Goal: Transaction & Acquisition: Purchase product/service

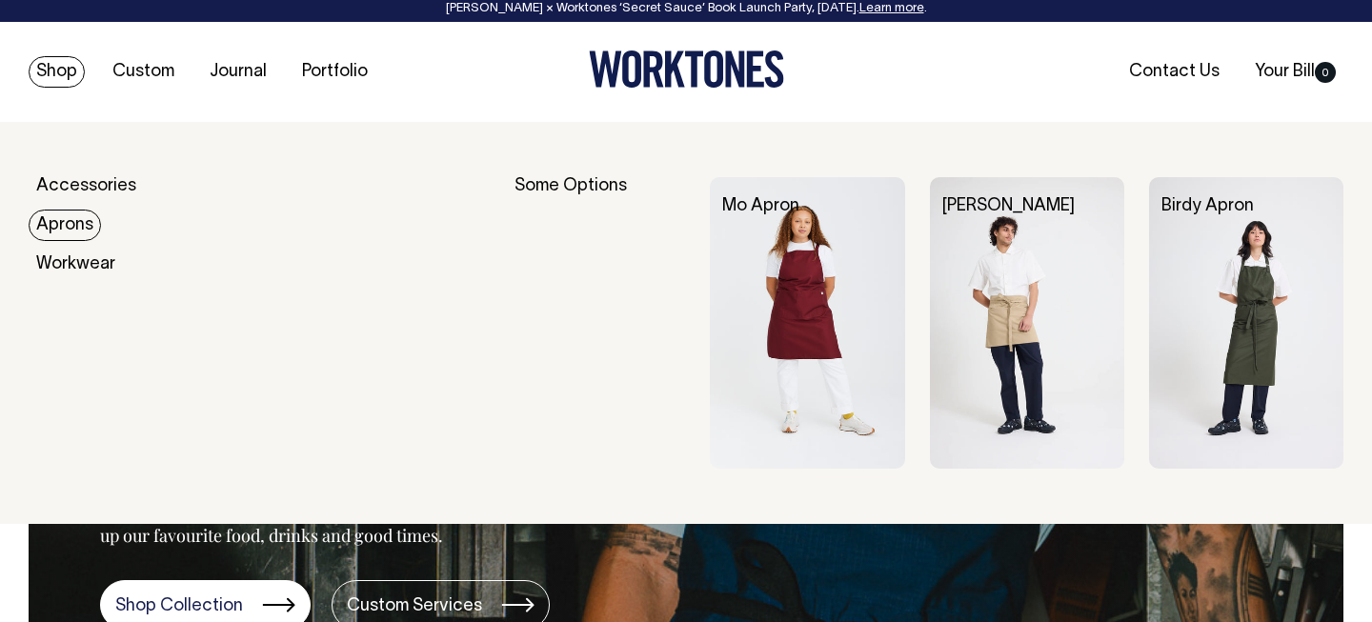
click at [69, 222] on link "Aprons" at bounding box center [65, 225] width 72 height 31
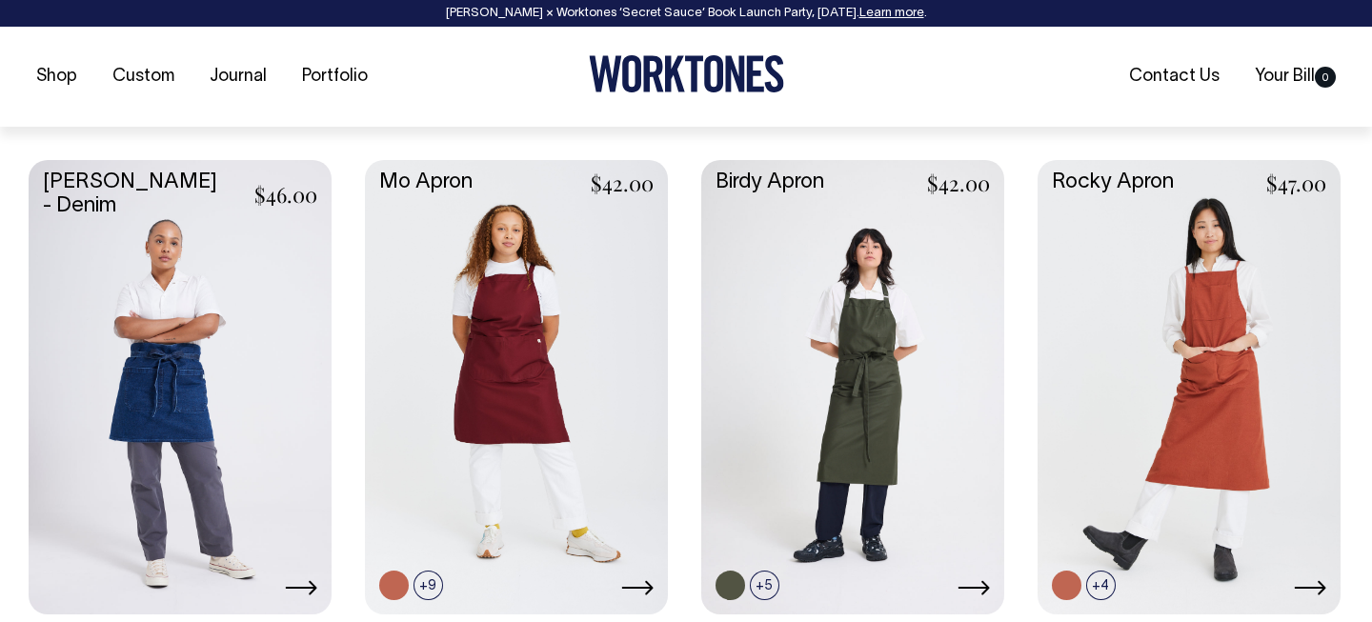
scroll to position [969, 0]
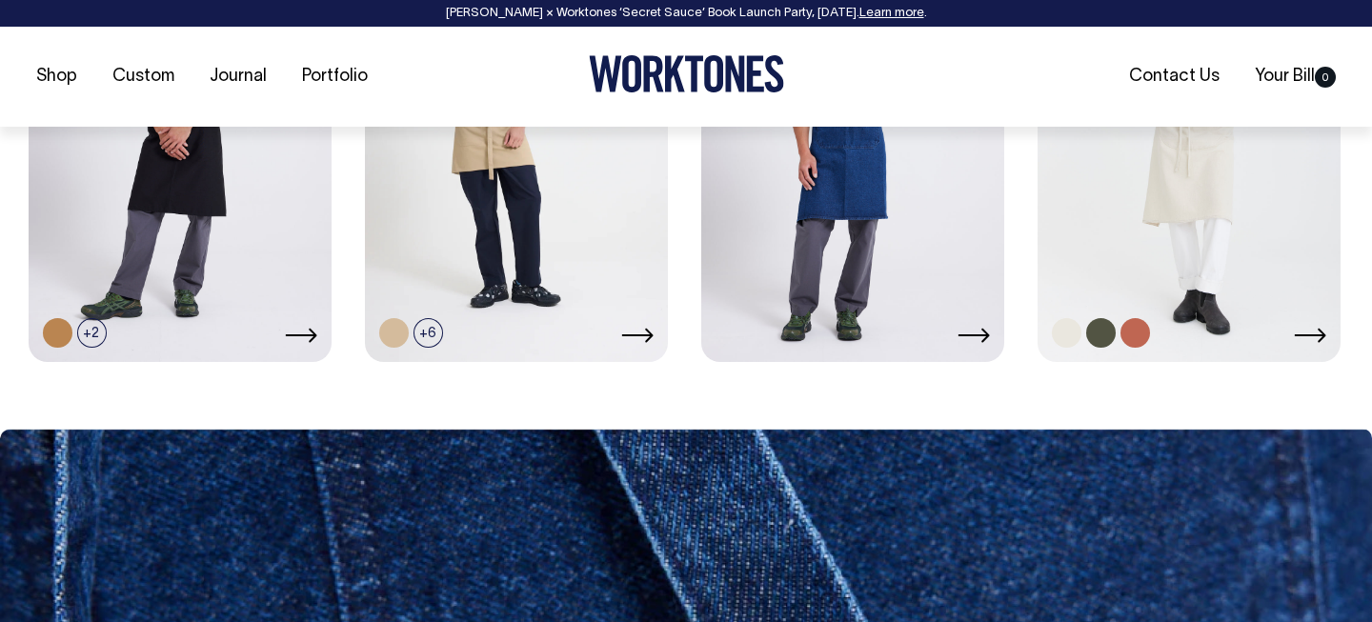
click at [1122, 254] on link at bounding box center [1189, 133] width 303 height 451
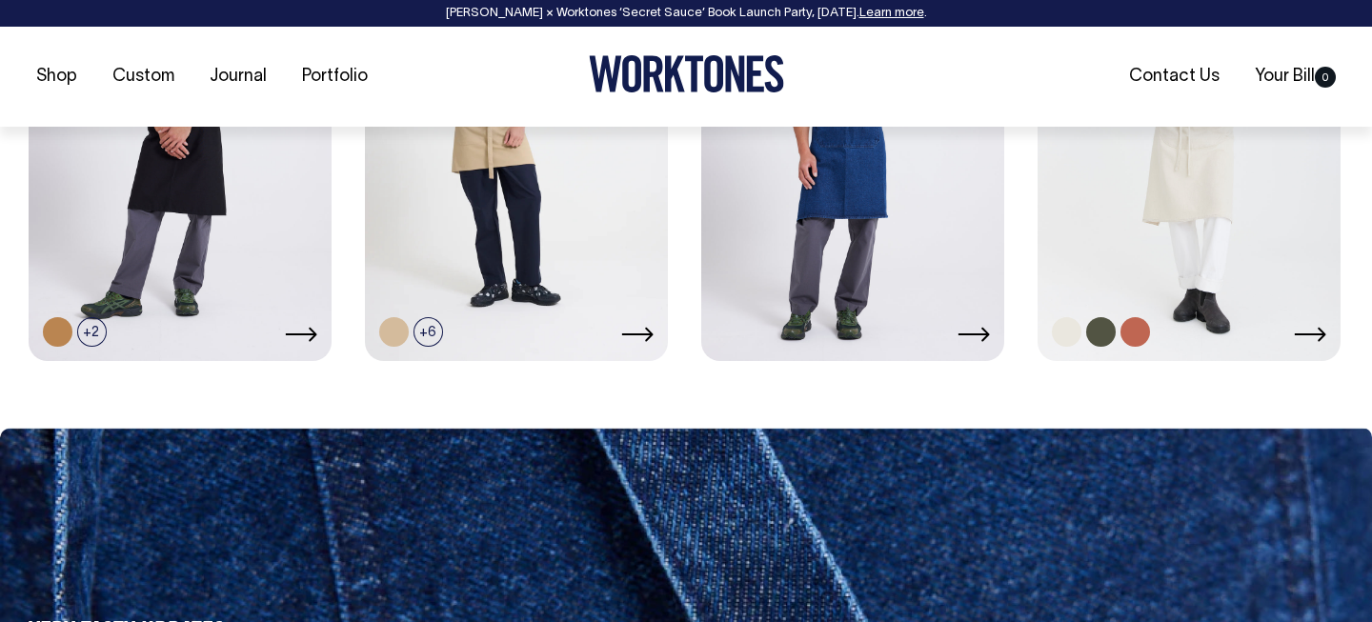
scroll to position [1530, 0]
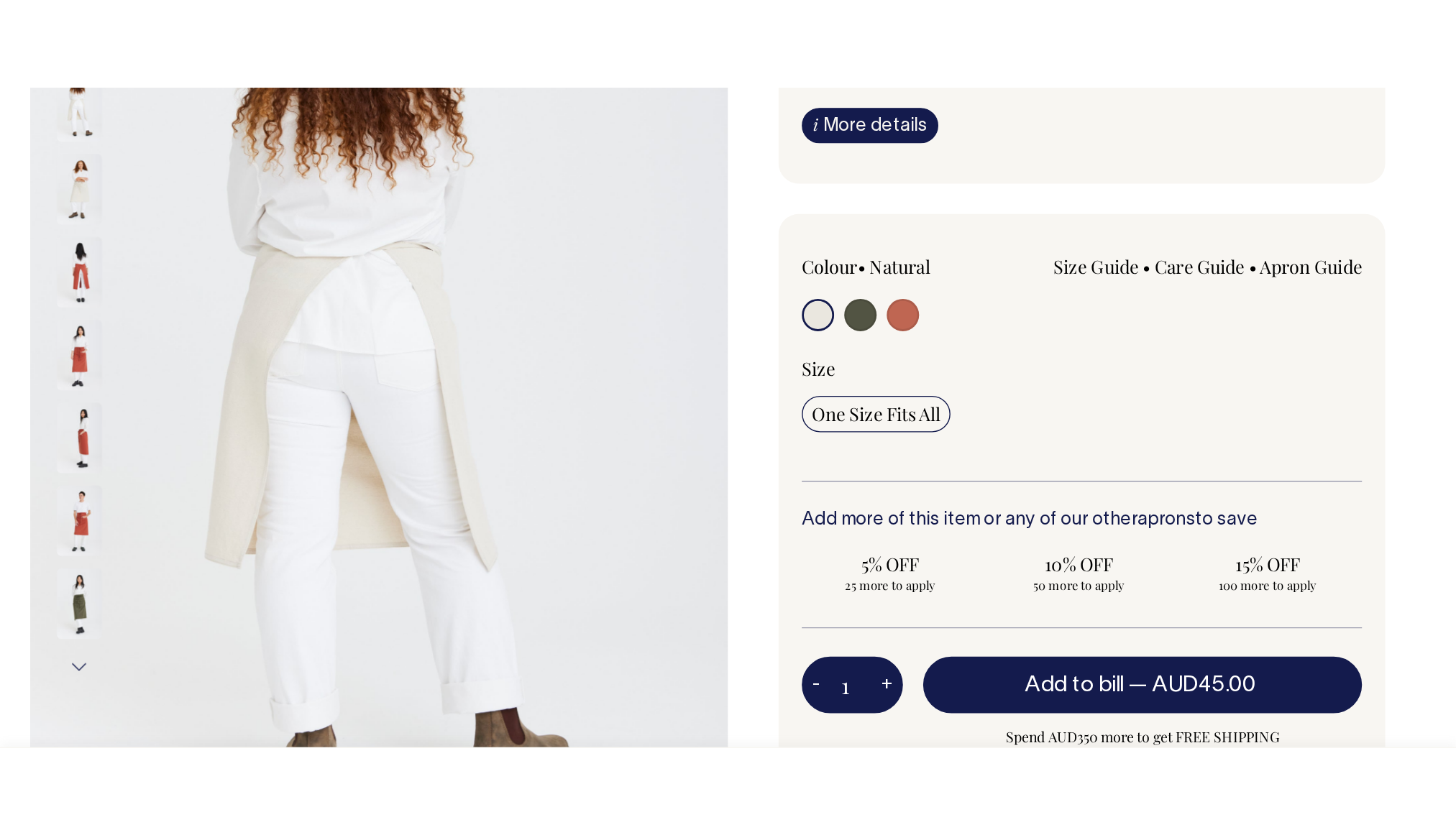
scroll to position [278, 0]
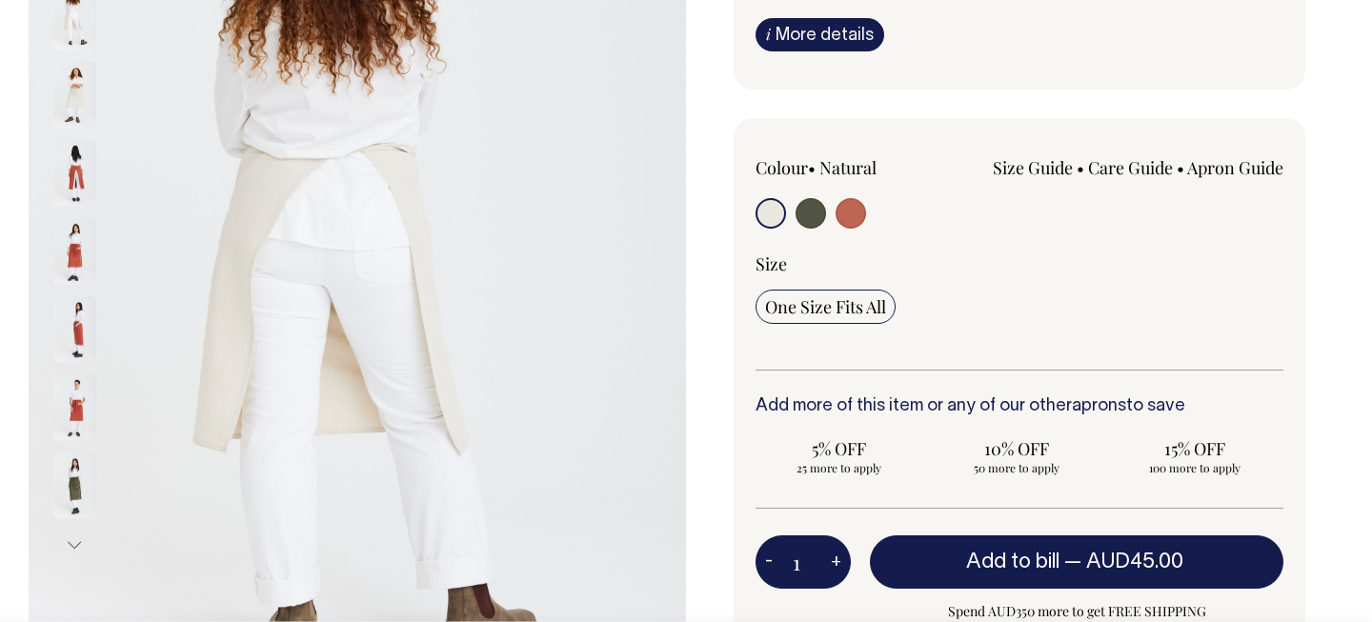
click at [69, 244] on img at bounding box center [74, 250] width 43 height 67
